Goal: Task Accomplishment & Management: Use online tool/utility

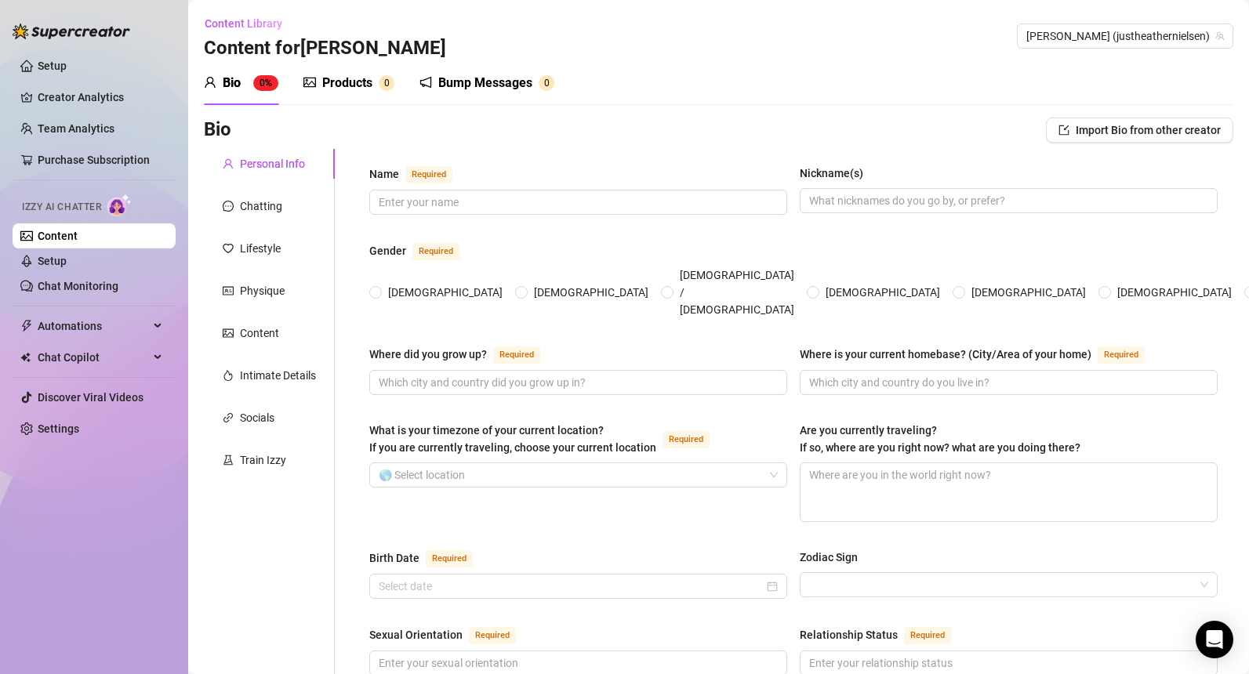
click at [613, 100] on div "Bio 0% Products 0 Bump Messages 0" at bounding box center [719, 83] width 1030 height 44
click at [73, 95] on link "Creator Analytics" at bounding box center [100, 97] width 125 height 25
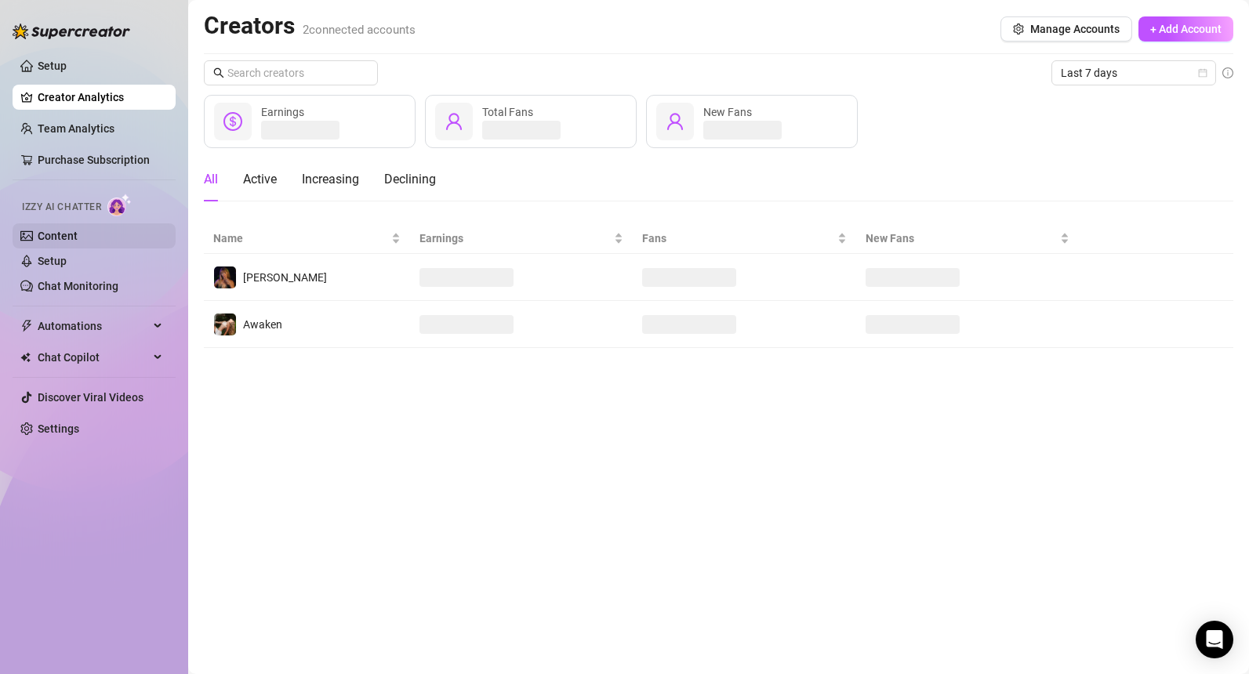
click at [78, 234] on link "Content" at bounding box center [58, 236] width 40 height 13
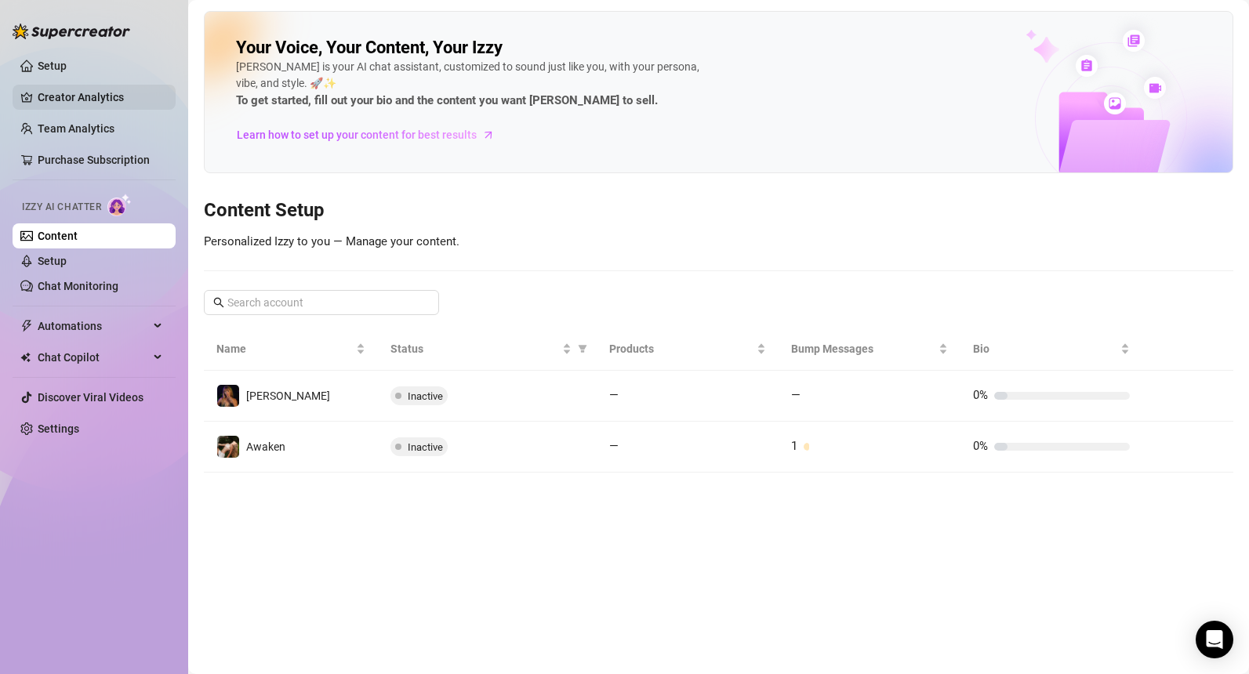
click at [67, 104] on link "Creator Analytics" at bounding box center [100, 97] width 125 height 25
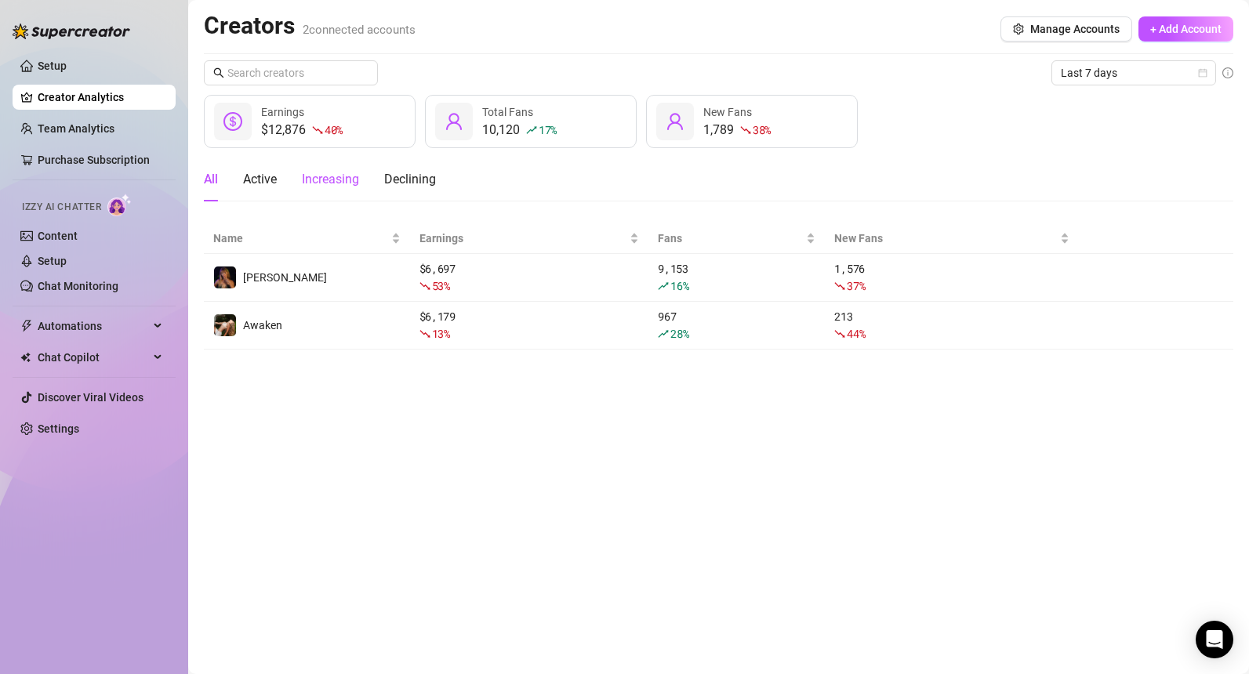
click at [329, 180] on div "Increasing" at bounding box center [330, 179] width 57 height 19
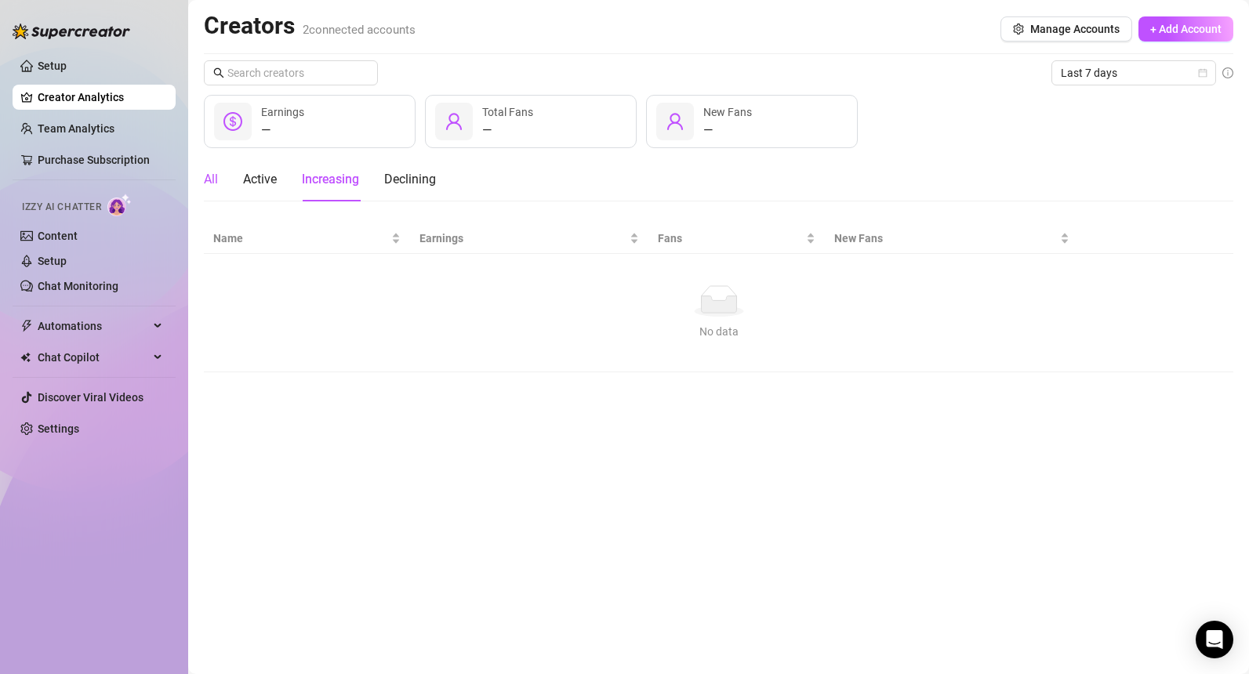
click at [216, 176] on div "All" at bounding box center [211, 179] width 14 height 19
